Goal: Information Seeking & Learning: Understand process/instructions

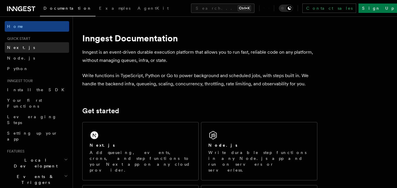
click at [41, 49] on link "Next.js" at bounding box center [37, 47] width 64 height 11
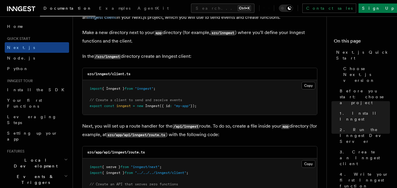
scroll to position [726, 0]
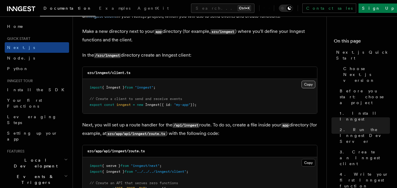
click at [305, 82] on button "Copy Copied" at bounding box center [308, 85] width 14 height 8
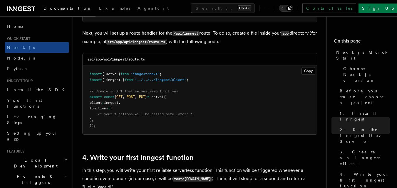
scroll to position [848, 0]
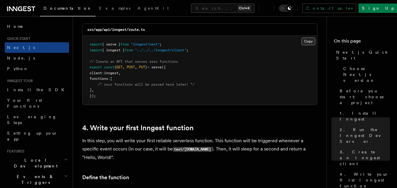
click at [310, 42] on button "Copy Copied" at bounding box center [308, 42] width 14 height 8
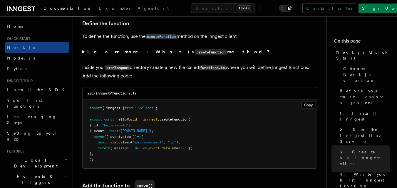
scroll to position [1006, 0]
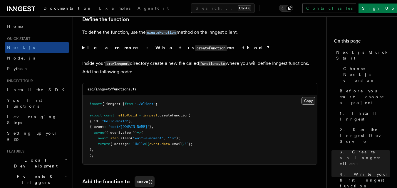
click at [305, 103] on button "Copy Copied" at bounding box center [308, 101] width 14 height 8
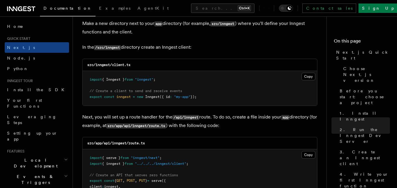
scroll to position [730, 0]
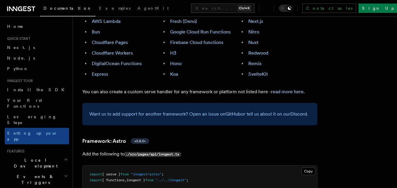
scroll to position [407, 0]
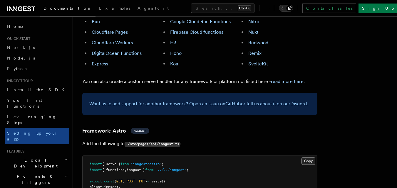
click at [313, 157] on button "Copy Copied" at bounding box center [308, 161] width 14 height 8
click at [22, 49] on link "Next.js" at bounding box center [37, 47] width 64 height 11
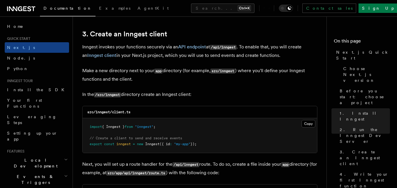
scroll to position [718, 0]
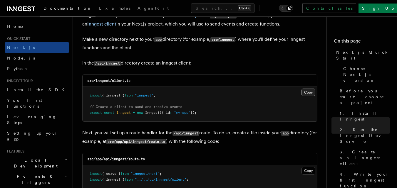
click at [308, 93] on button "Copy Copied" at bounding box center [308, 93] width 14 height 8
